Goal: Transaction & Acquisition: Purchase product/service

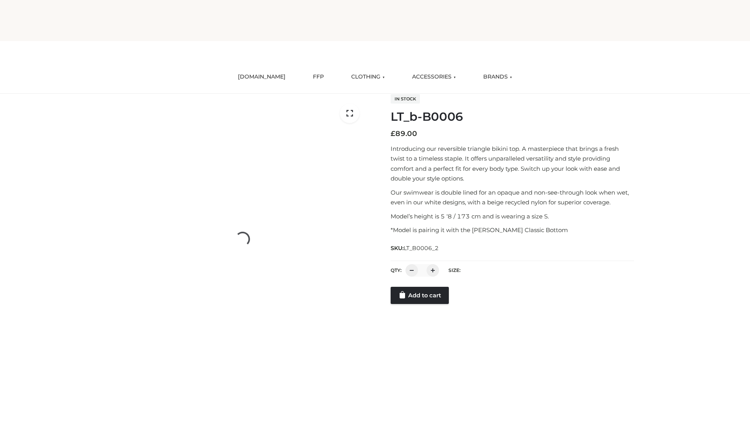
click at [420, 304] on link "Add to cart" at bounding box center [420, 295] width 58 height 17
